Goal: Information Seeking & Learning: Stay updated

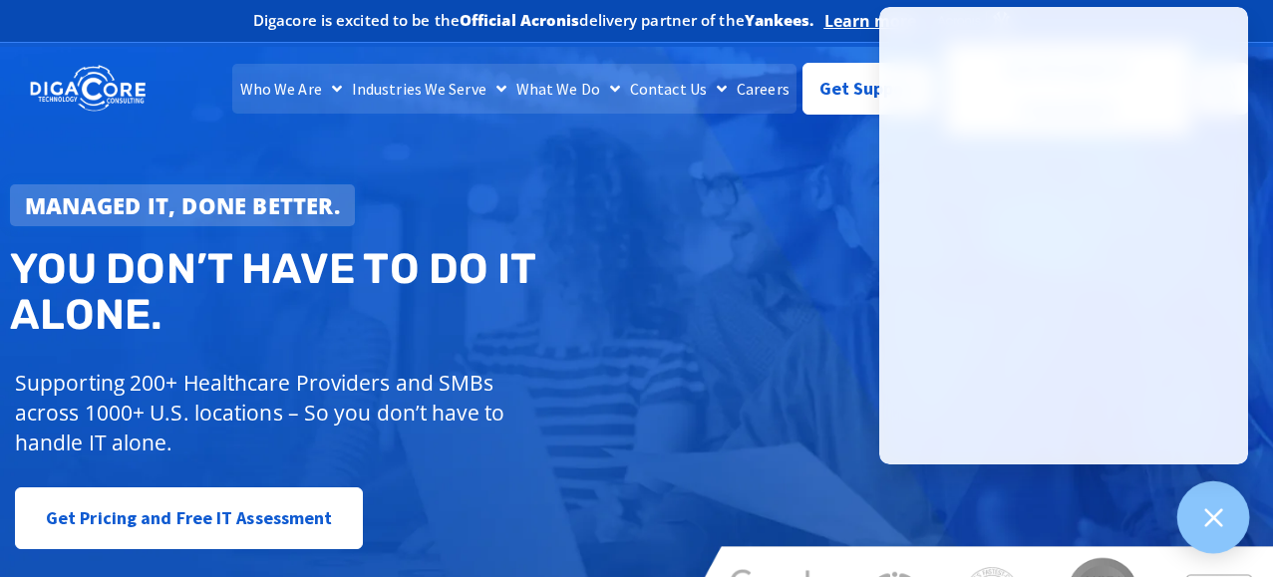
click at [1191, 518] on div at bounding box center [1213, 518] width 73 height 73
